Goal: Information Seeking & Learning: Find specific fact

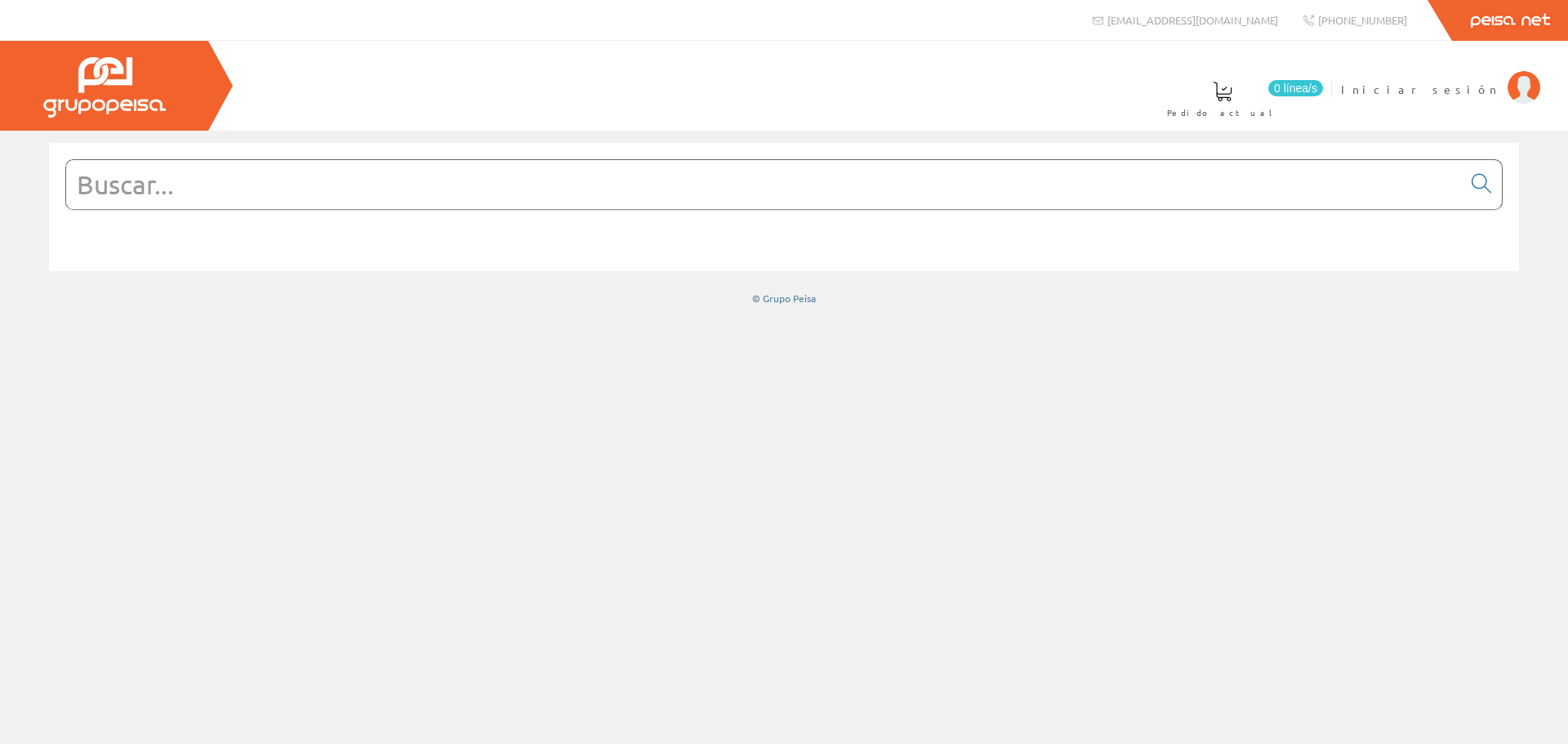
click at [327, 180] on input "text" at bounding box center [763, 184] width 1395 height 49
type input "placa"
